Goal: Communication & Community: Connect with others

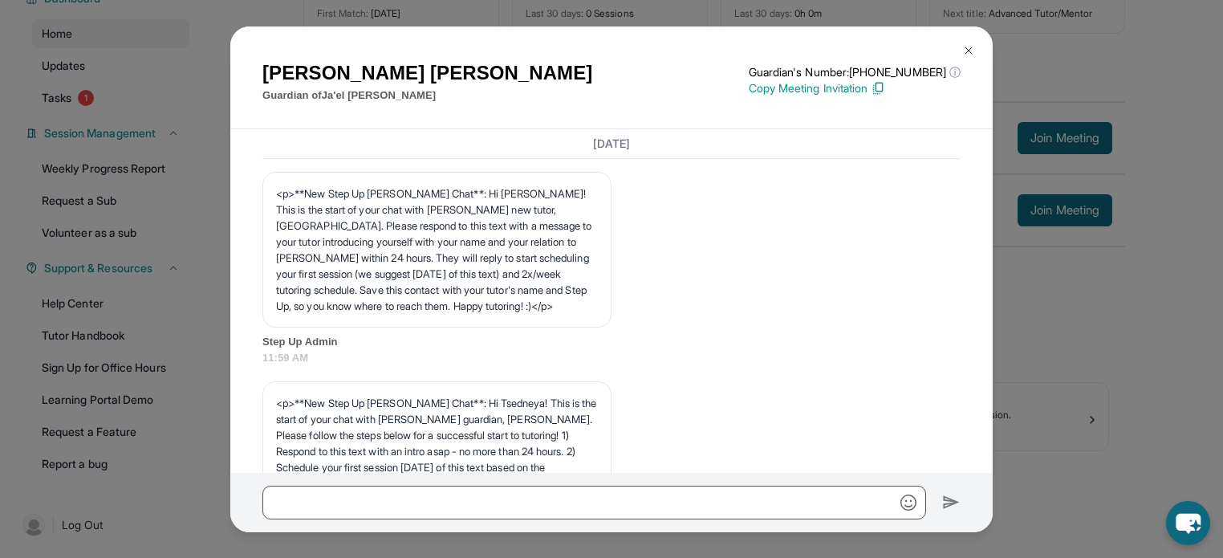
scroll to position [4064, 0]
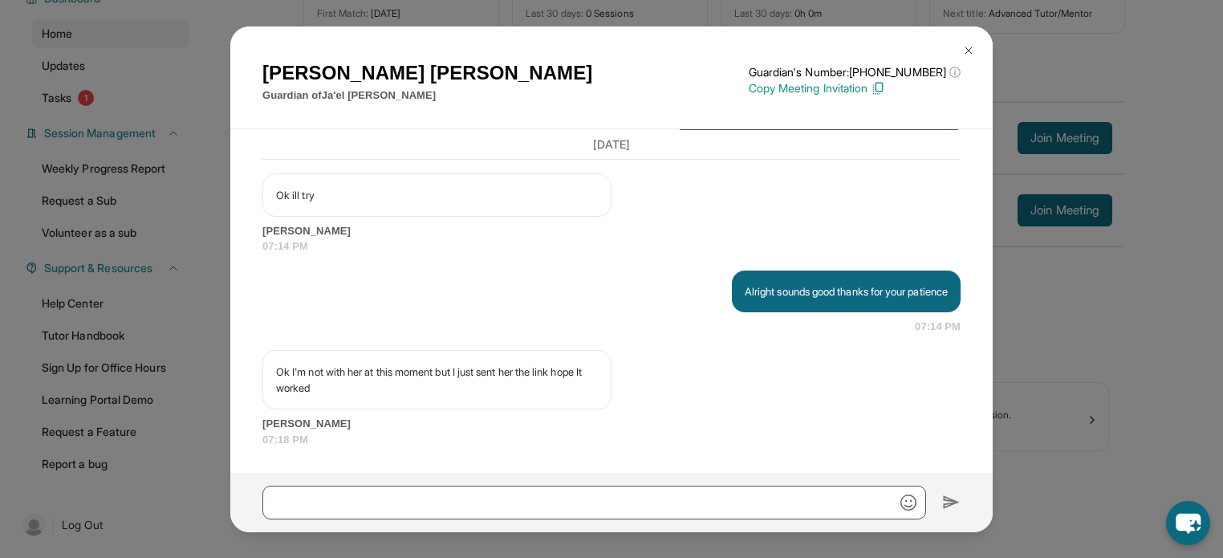
click at [1081, 341] on div "[PERSON_NAME] Guardian of Ja'el [PERSON_NAME] Guardian's Number: [PHONE_NUMBER]…" at bounding box center [611, 279] width 1223 height 558
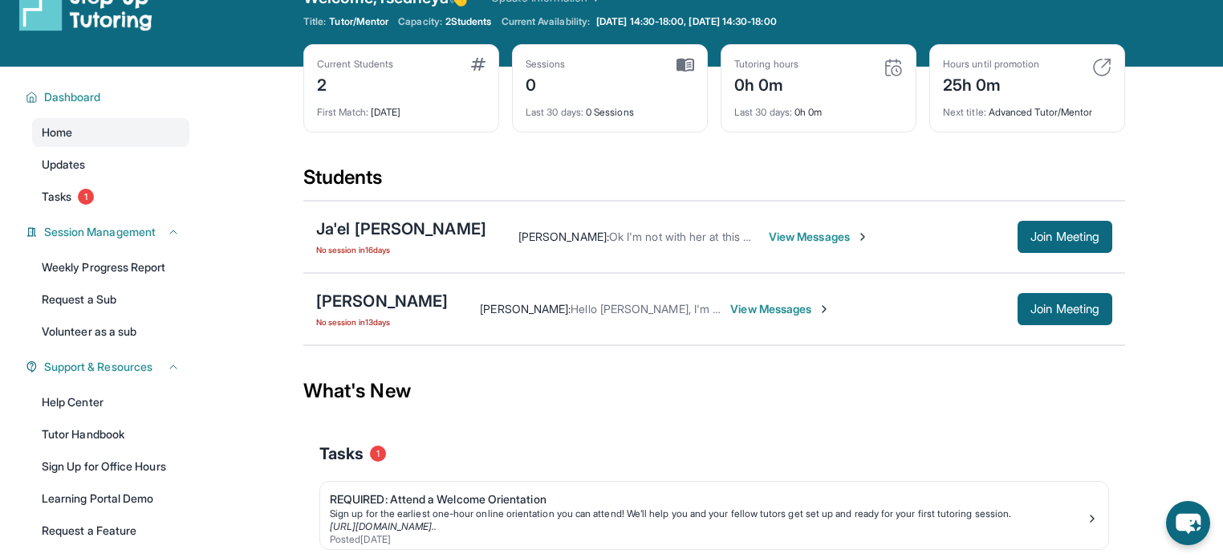
scroll to position [0, 0]
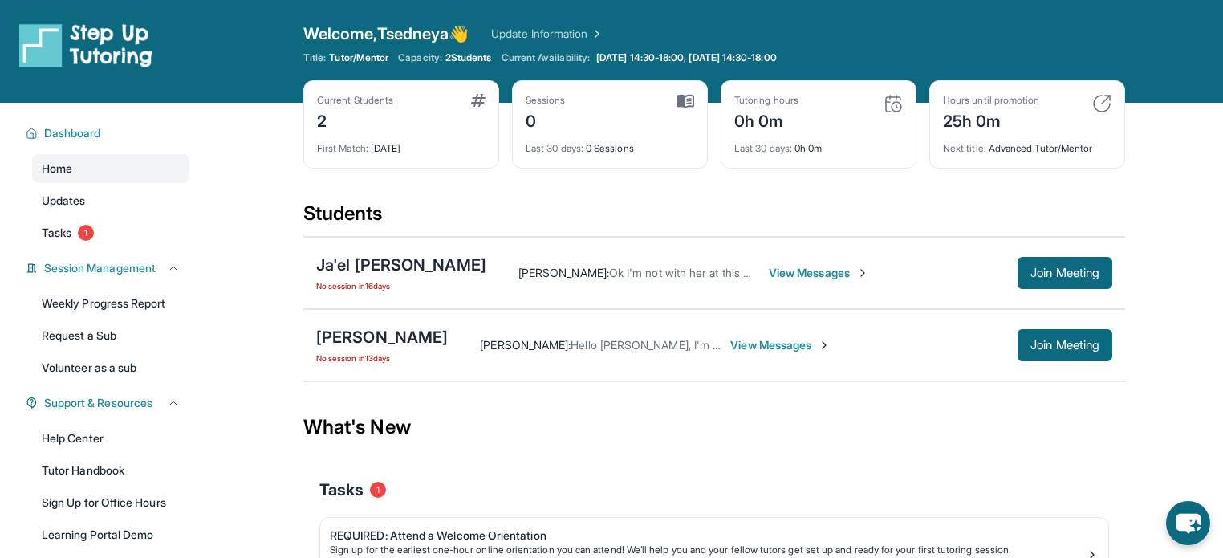
click at [893, 106] on img at bounding box center [893, 103] width 19 height 19
click at [852, 116] on div "Tutoring hours 0h 0m" at bounding box center [819, 113] width 169 height 39
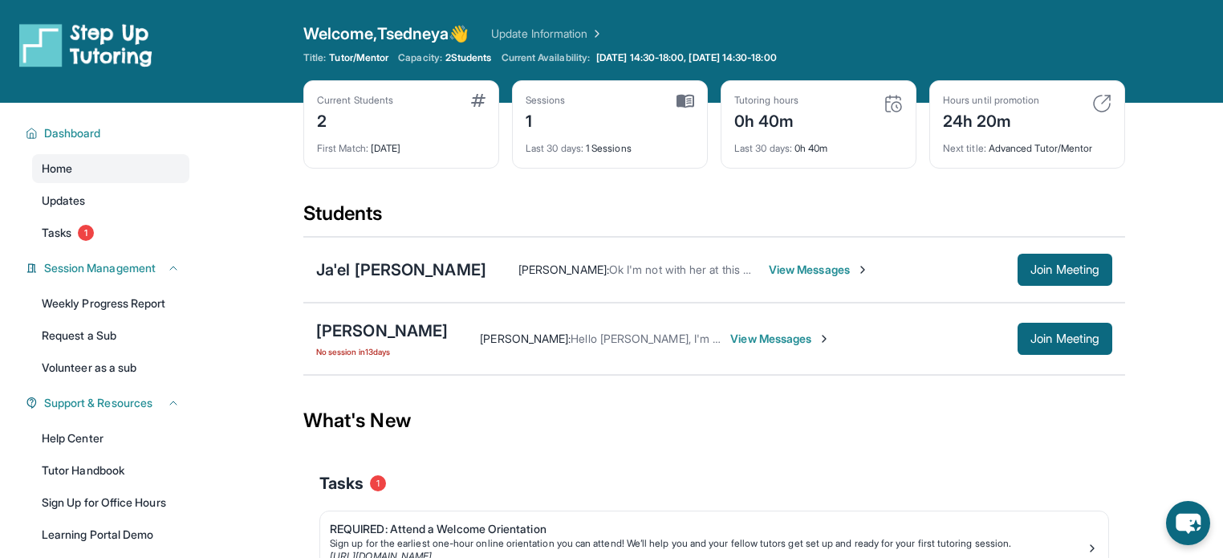
click at [893, 112] on img at bounding box center [893, 103] width 19 height 19
click at [798, 104] on div "Tutoring hours" at bounding box center [767, 100] width 64 height 13
click at [893, 110] on img at bounding box center [893, 103] width 19 height 19
click at [356, 260] on div "Ja'el [PERSON_NAME]" at bounding box center [401, 269] width 170 height 22
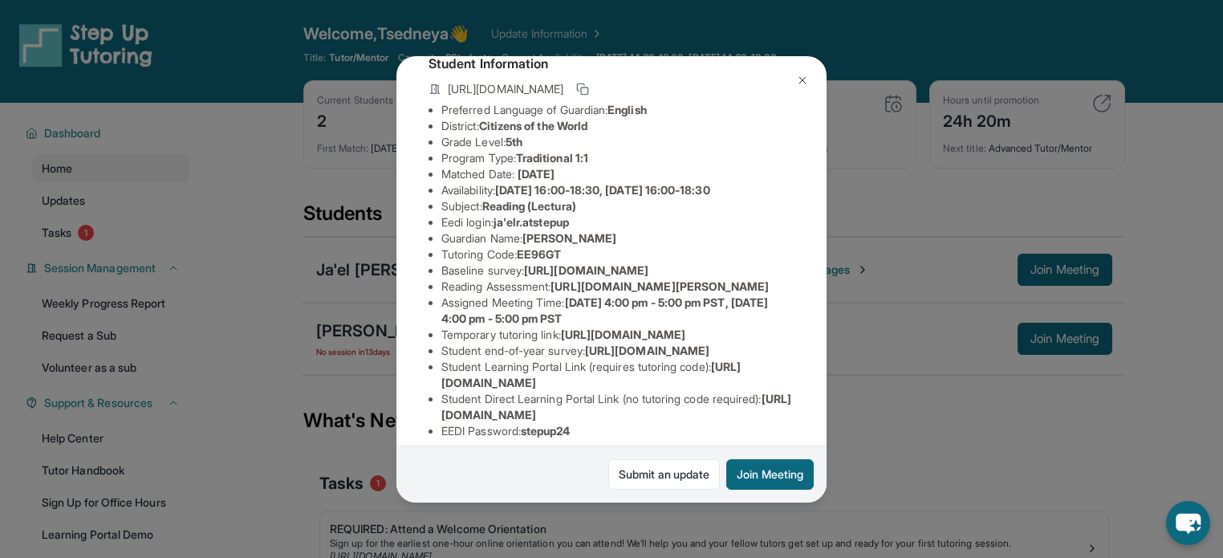
scroll to position [103, 587]
drag, startPoint x: 441, startPoint y: 299, endPoint x: 733, endPoint y: 330, distance: 293.9
click at [733, 330] on div "Ja'el [PERSON_NAME] Guardian: [PERSON_NAME] Student Information [URL][DOMAIN_NA…" at bounding box center [612, 279] width 430 height 446
copy span "[URL][DOMAIN_NAME]"
click at [930, 348] on div "Ja'el [PERSON_NAME] Guardian: [PERSON_NAME] Student Information [URL][DOMAIN_NA…" at bounding box center [611, 279] width 1223 height 558
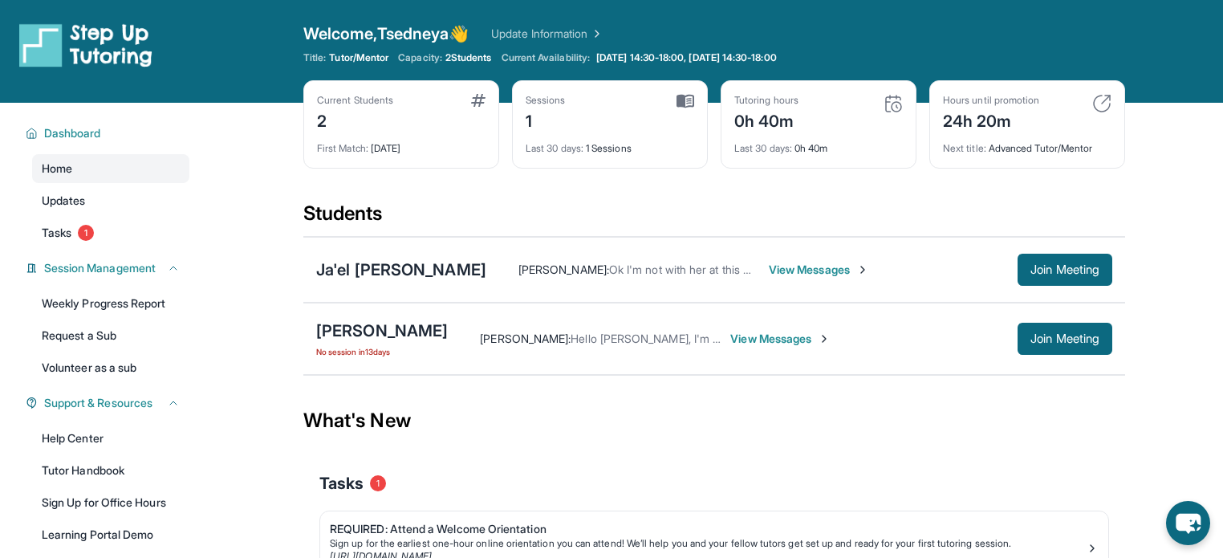
click at [769, 271] on span "View Messages" at bounding box center [819, 270] width 100 height 16
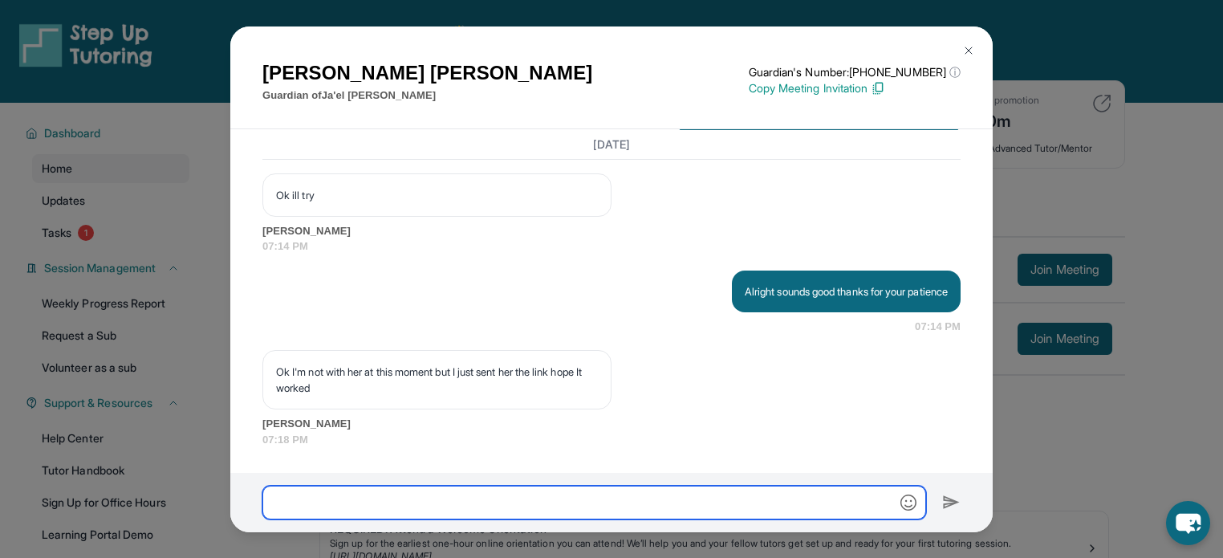
scroll to position [4064, 0]
click at [354, 494] on input "text" at bounding box center [594, 503] width 664 height 34
click at [354, 494] on input "*" at bounding box center [594, 503] width 664 height 34
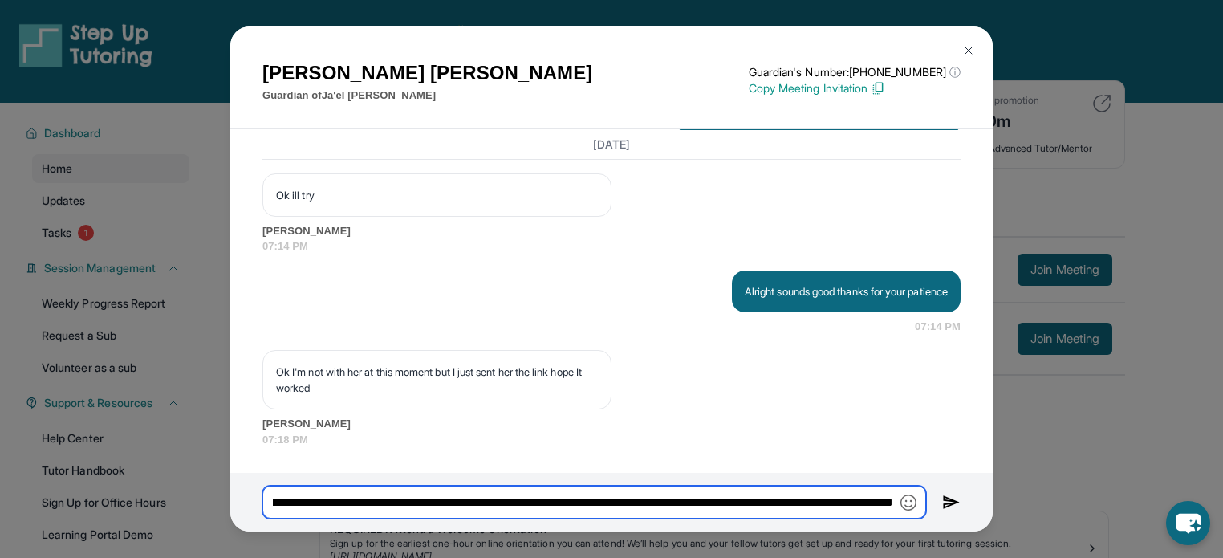
scroll to position [0, 880]
paste input "**********"
type input "**********"
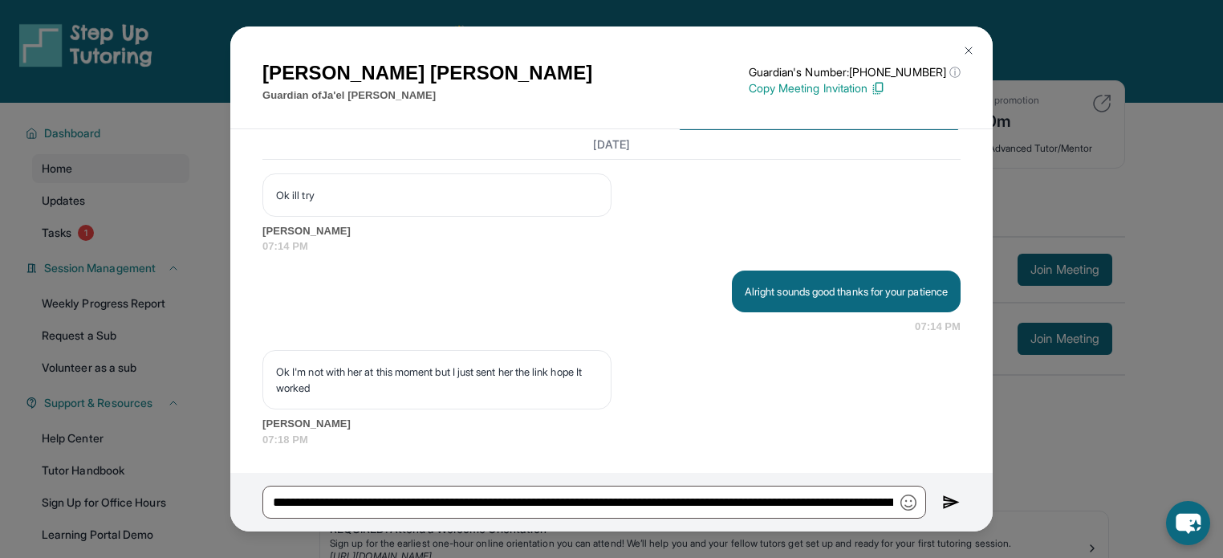
click at [947, 500] on img at bounding box center [951, 502] width 18 height 19
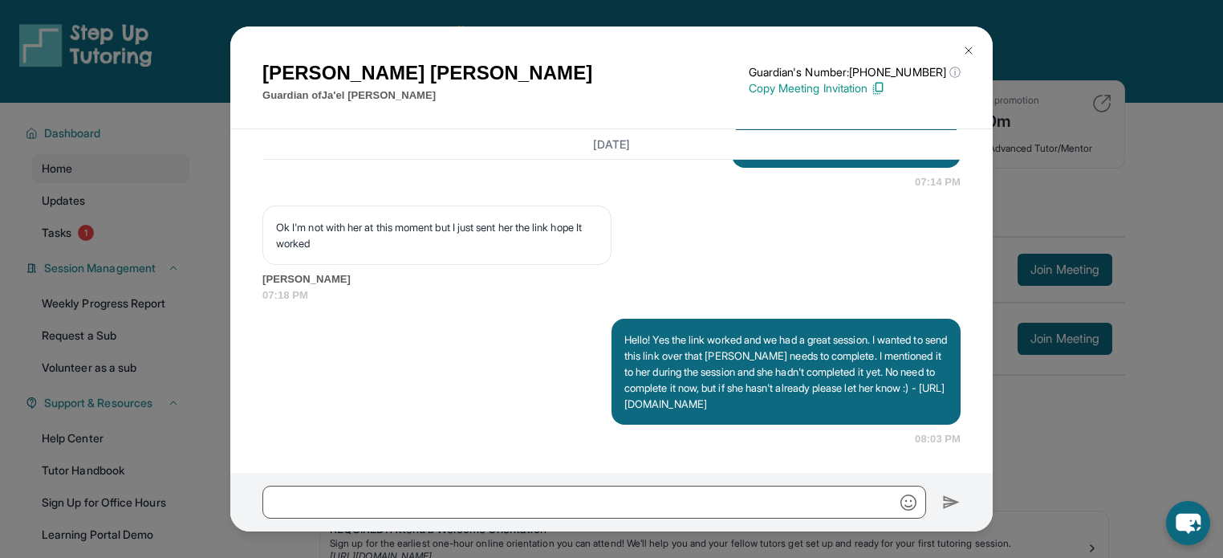
scroll to position [4268, 0]
click at [562, 499] on input "text" at bounding box center [594, 503] width 664 height 34
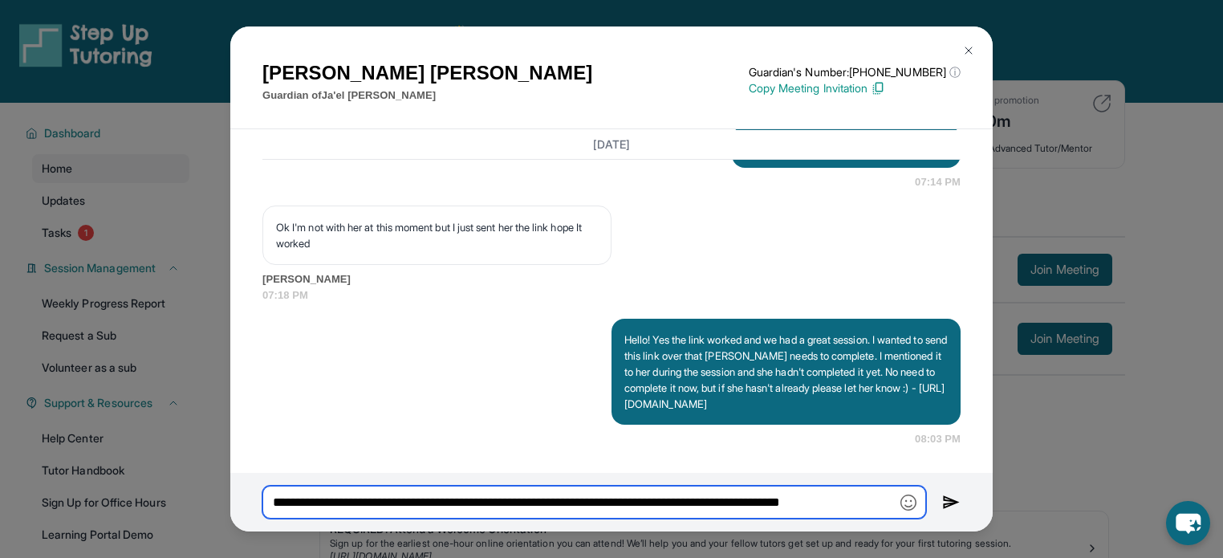
scroll to position [0, 31]
type input "**********"
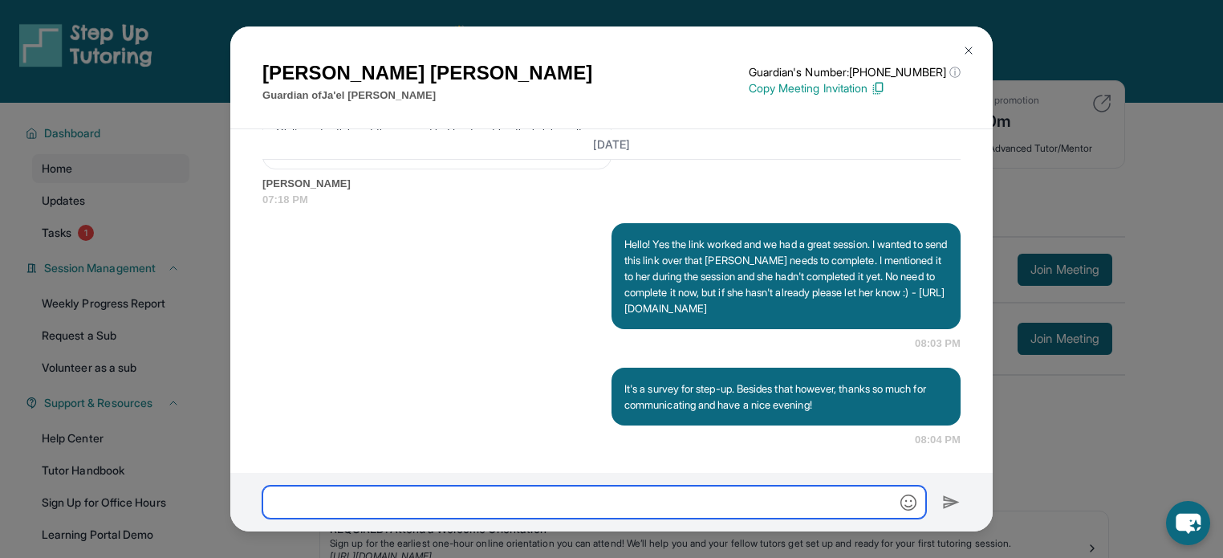
scroll to position [4364, 0]
click at [966, 46] on img at bounding box center [968, 50] width 13 height 13
